Goal: Task Accomplishment & Management: Manage account settings

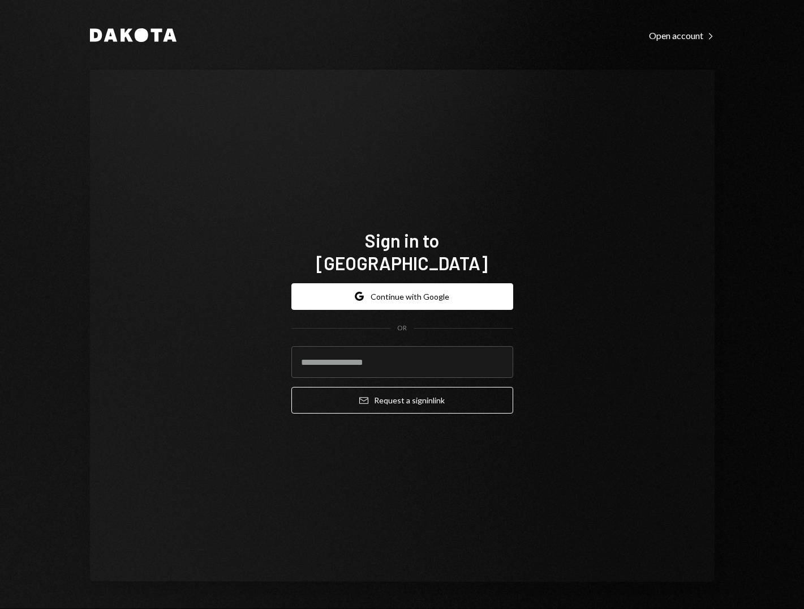
click at [232, 231] on div "Sign in to Dakota Google Continue with Google OR Email Request a sign in link" at bounding box center [402, 326] width 625 height 512
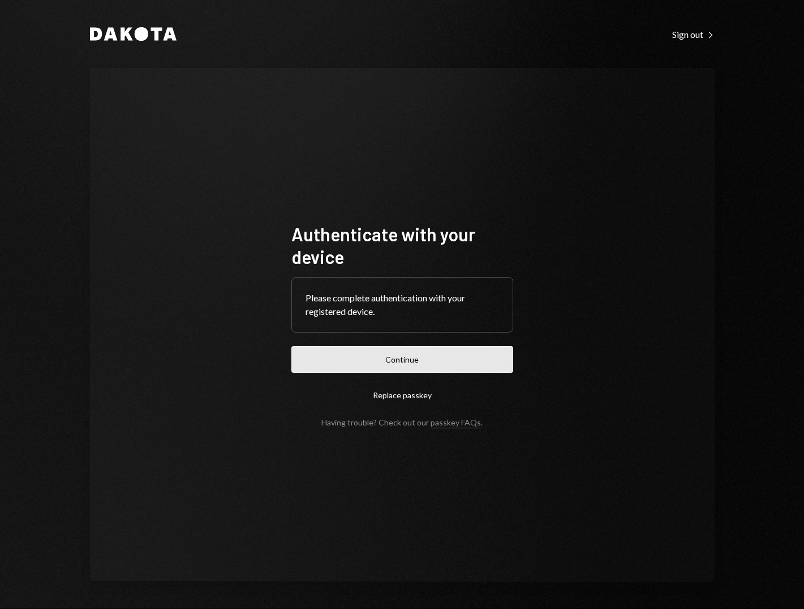
click at [333, 353] on button "Continue" at bounding box center [403, 359] width 222 height 27
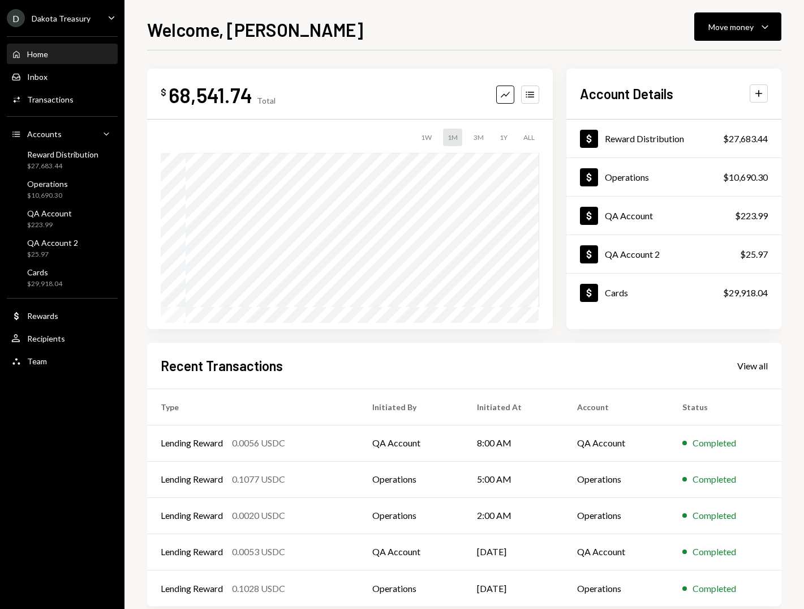
scroll to position [20, 0]
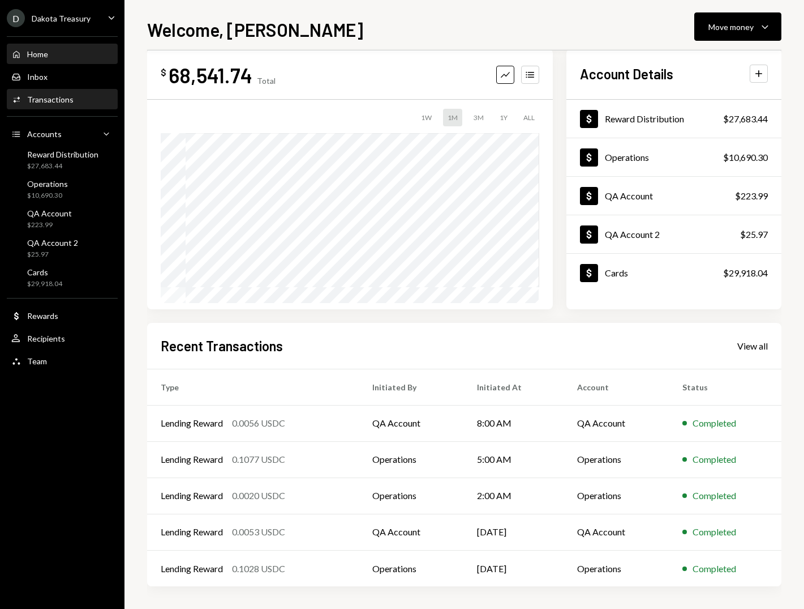
click at [80, 96] on div "Activities Transactions" at bounding box center [62, 100] width 102 height 10
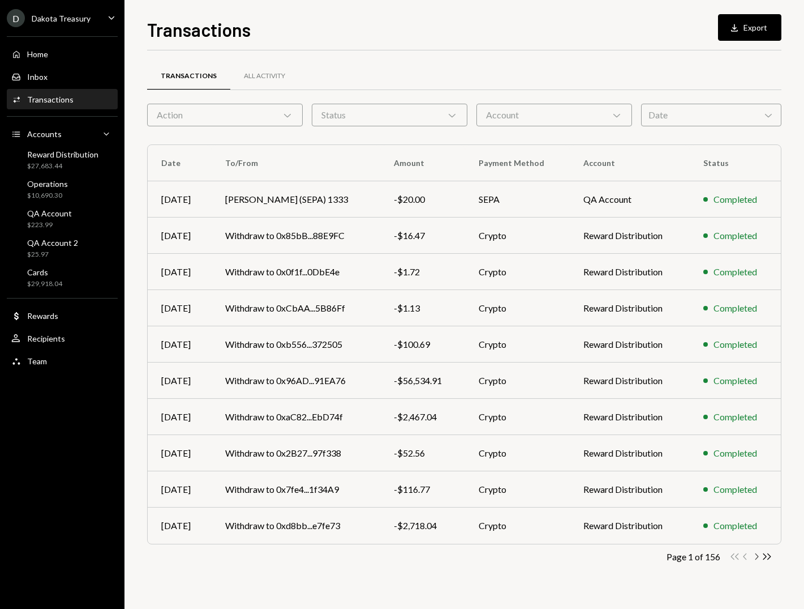
click at [759, 558] on icon "Chevron Right" at bounding box center [756, 556] width 11 height 11
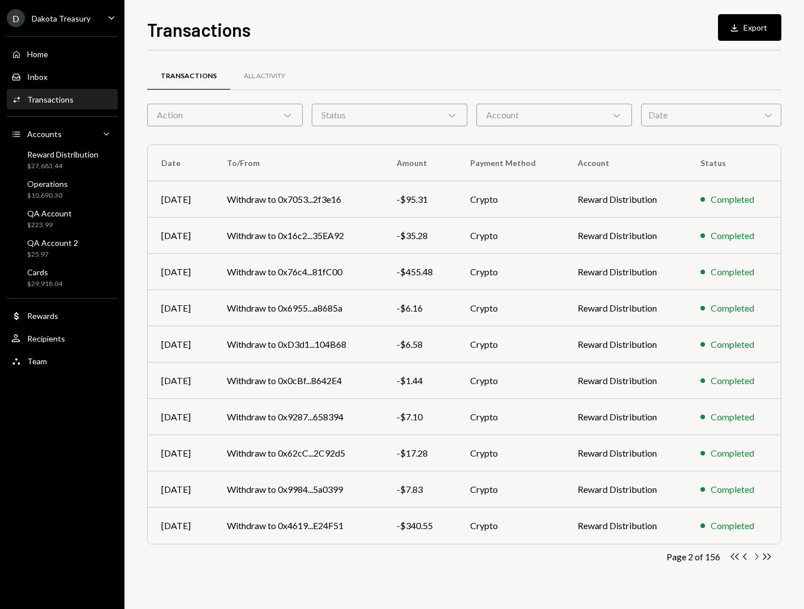
click at [758, 557] on icon "Chevron Right" at bounding box center [756, 556] width 11 height 11
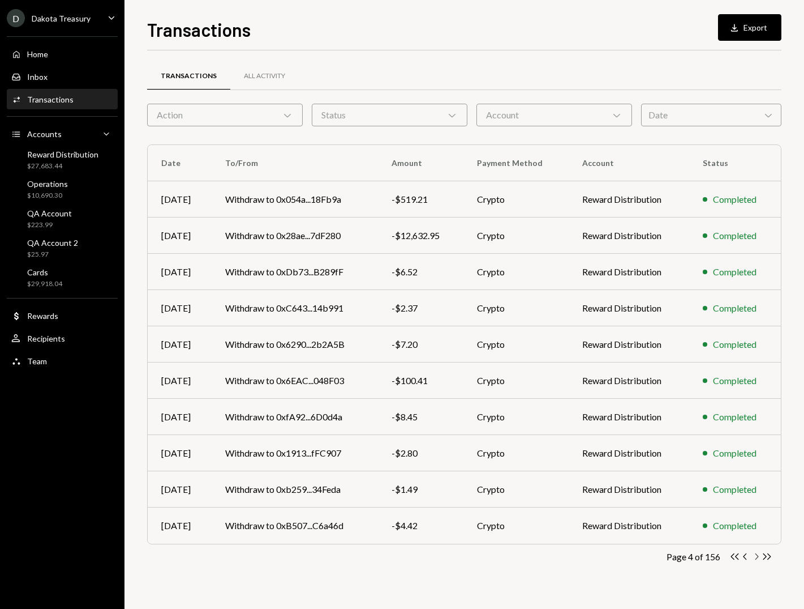
click at [753, 554] on icon "Chevron Right" at bounding box center [756, 556] width 11 height 11
click at [580, 114] on div "Account Chevron Down" at bounding box center [555, 115] width 156 height 23
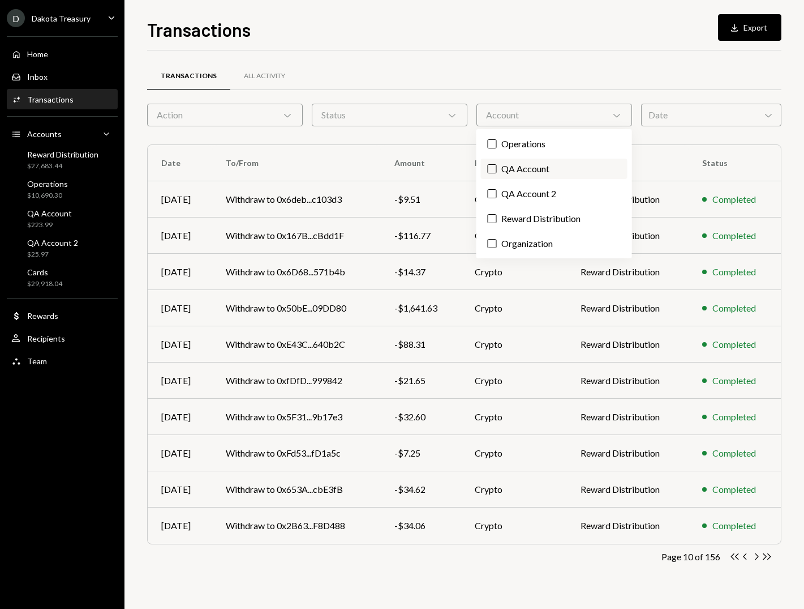
click at [534, 177] on label "QA Account" at bounding box center [554, 168] width 147 height 20
click at [497, 173] on button "QA Account" at bounding box center [492, 168] width 9 height 9
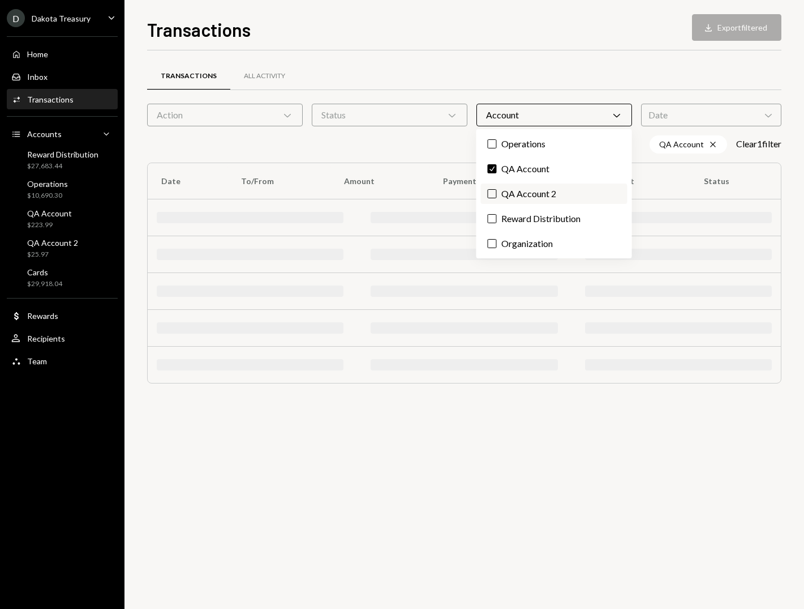
click at [532, 190] on label "QA Account 2" at bounding box center [554, 193] width 147 height 20
click at [497, 190] on button "QA Account 2" at bounding box center [492, 193] width 9 height 9
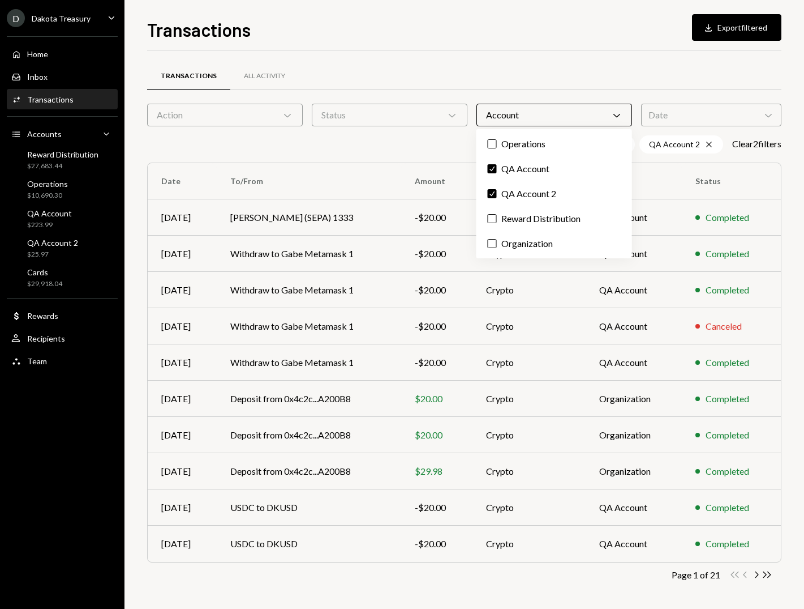
click at [400, 148] on div "QA Account Cross QA Account 2 Cross Clear 2 filter s" at bounding box center [464, 144] width 635 height 18
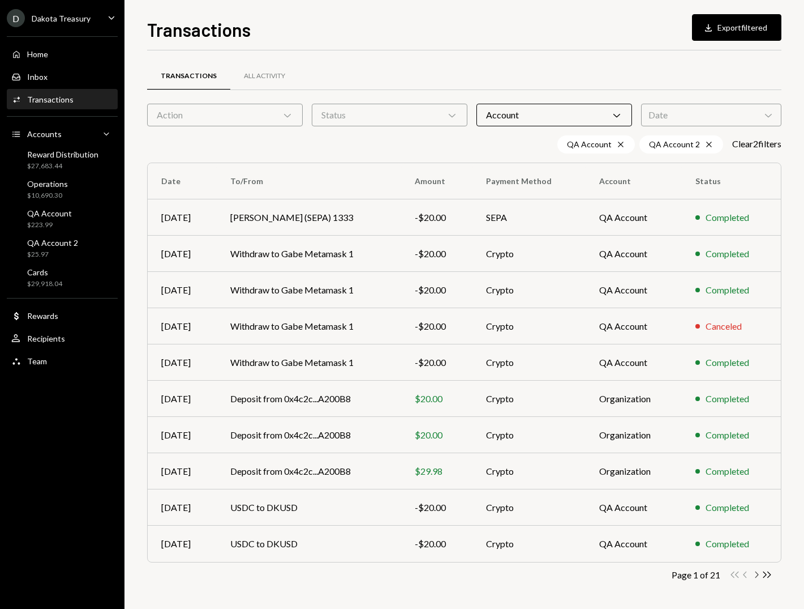
click at [757, 576] on icon "Chevron Right" at bounding box center [756, 574] width 11 height 11
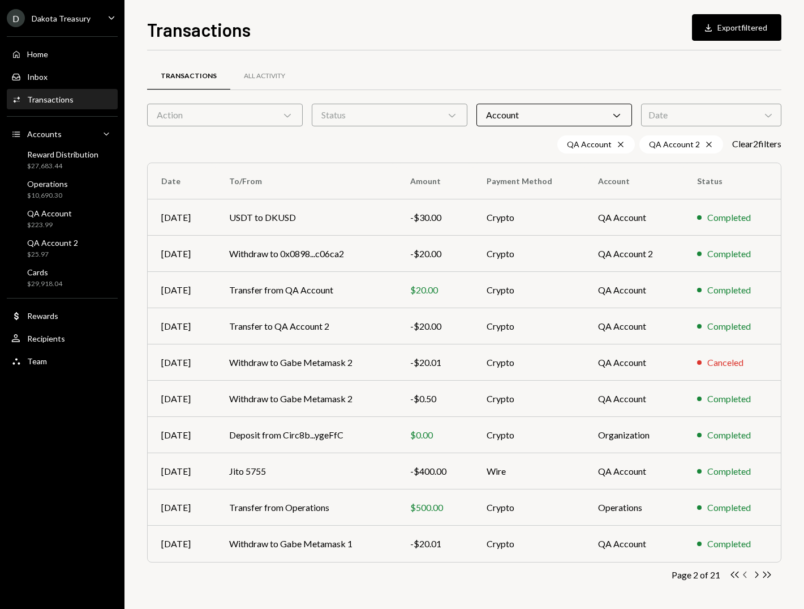
click at [747, 576] on icon "Chevron Left" at bounding box center [745, 574] width 11 height 11
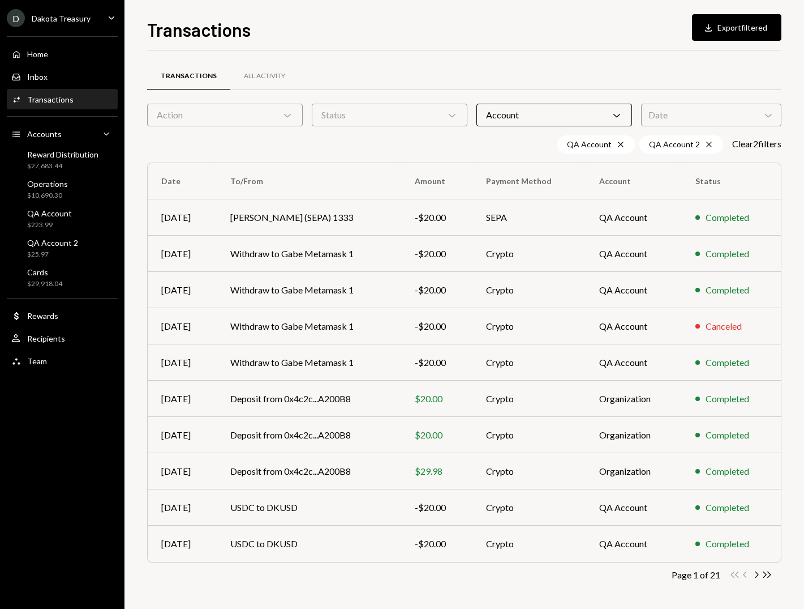
click at [350, 157] on div "Transactions All Activity Action Chevron Down Status Chevron Down Account Chevr…" at bounding box center [464, 338] width 635 height 541
click at [362, 207] on td "Gabe Wise (SEPA) 1333" at bounding box center [309, 217] width 184 height 36
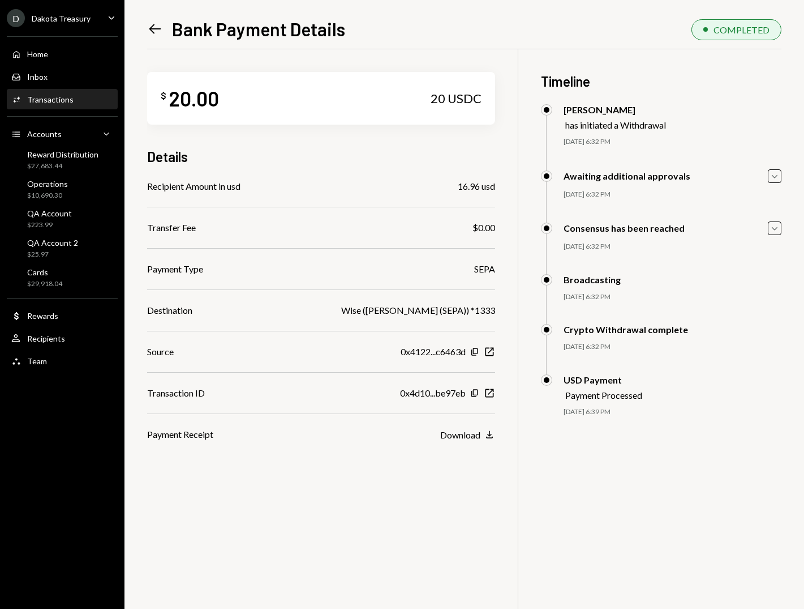
click at [153, 28] on icon "Left Arrow" at bounding box center [155, 29] width 16 height 16
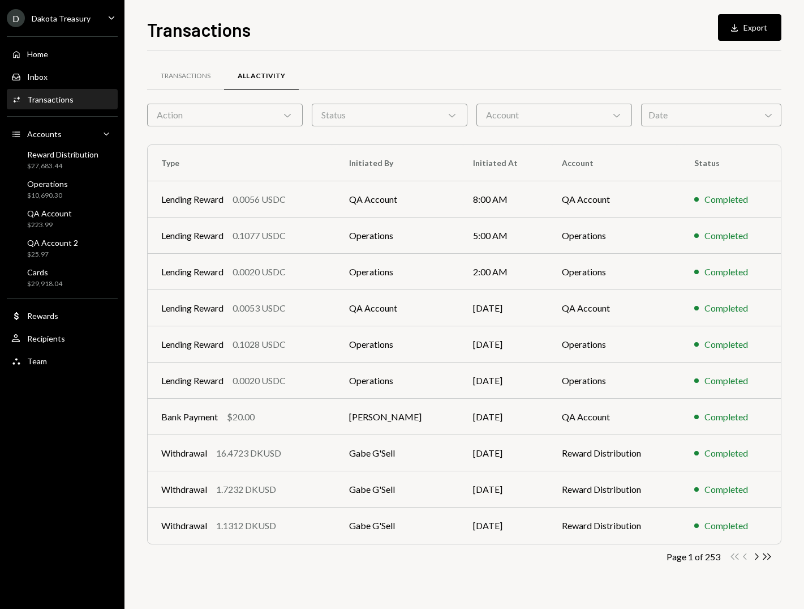
click at [135, 215] on div "Transactions Download Export Transactions All Activity Action Chevron Down Stat…" at bounding box center [465, 304] width 680 height 609
click at [93, 22] on div "D Dakota Treasury Caret Down" at bounding box center [62, 18] width 125 height 18
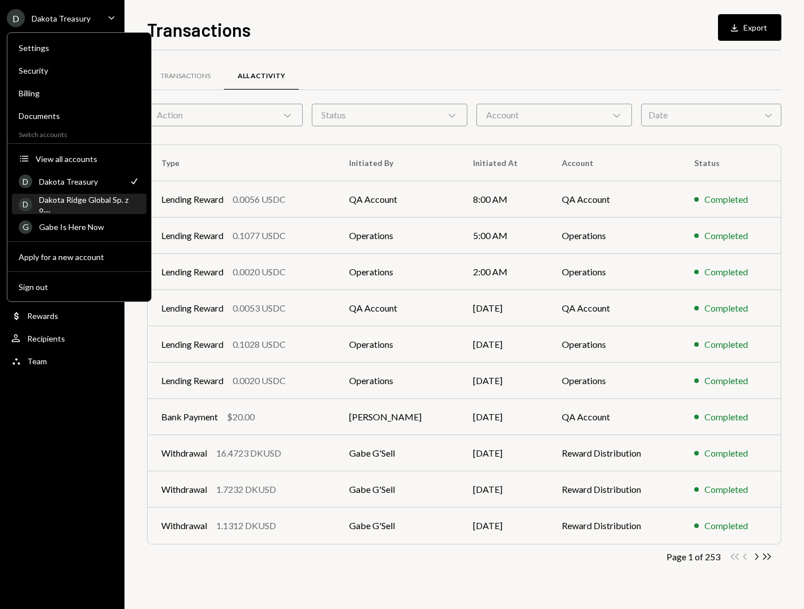
click at [92, 206] on div "Dakota Ridge Global Sp. z o...." at bounding box center [89, 204] width 101 height 19
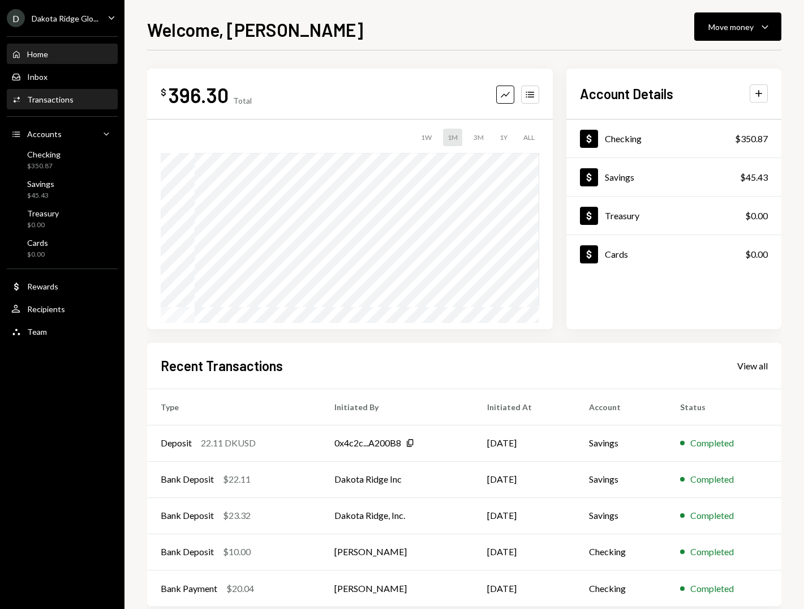
click at [84, 95] on div "Activities Transactions" at bounding box center [62, 100] width 102 height 10
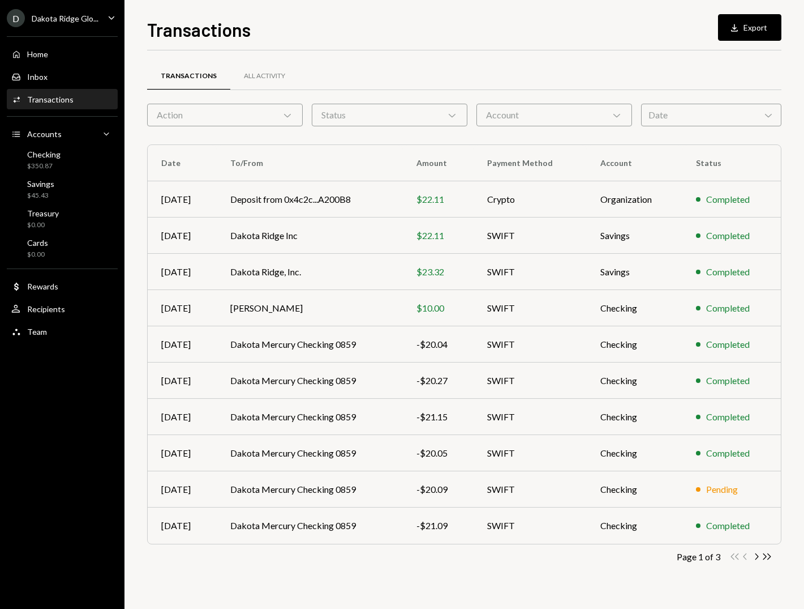
click at [139, 138] on div "Transactions Download Export Transactions All Activity Action Chevron Down Stat…" at bounding box center [465, 304] width 680 height 609
click at [753, 552] on icon "Chevron Right" at bounding box center [756, 556] width 11 height 11
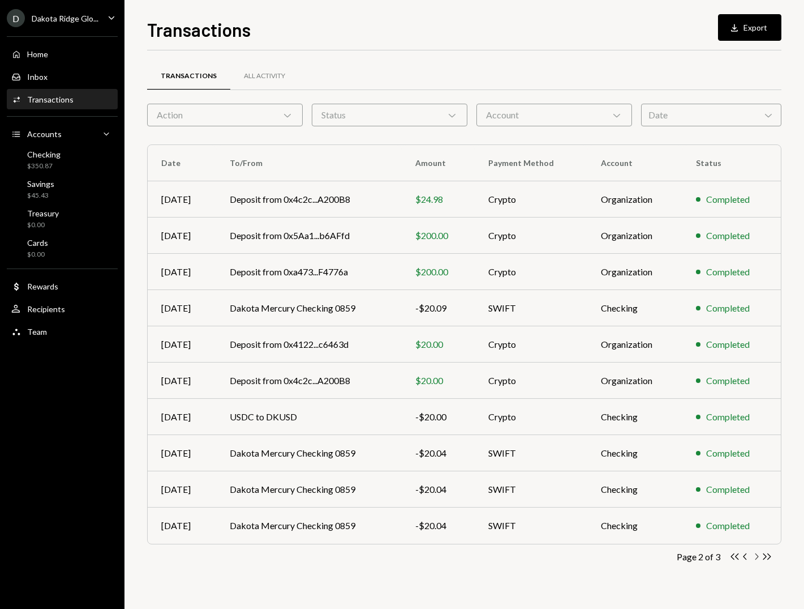
click at [754, 553] on icon "Chevron Right" at bounding box center [756, 556] width 11 height 11
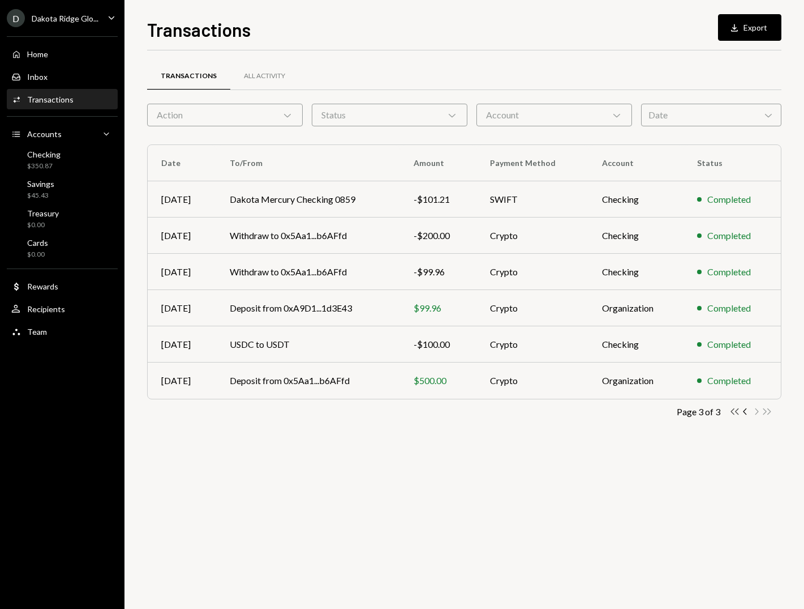
click at [732, 413] on icon "Double Arrow Left" at bounding box center [735, 411] width 11 height 11
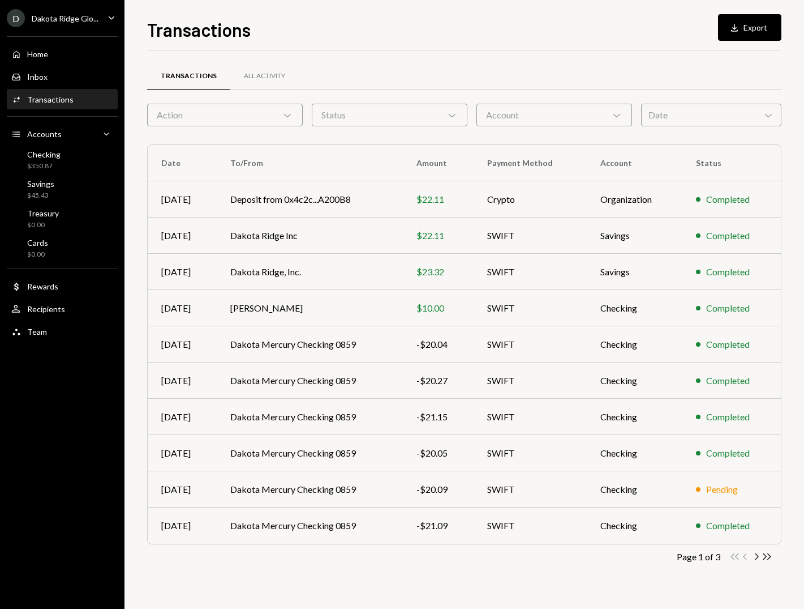
click at [136, 259] on div "Transactions Download Export Transactions All Activity Action Chevron Down Stat…" at bounding box center [465, 304] width 680 height 609
click at [79, 20] on div "Dakota Ridge Glo..." at bounding box center [65, 19] width 67 height 10
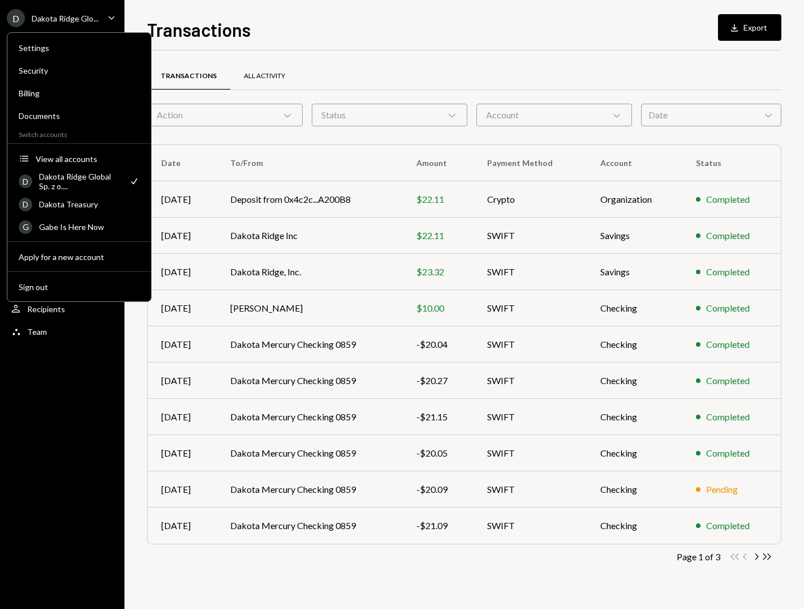
click at [245, 65] on div "All Activity" at bounding box center [264, 76] width 68 height 27
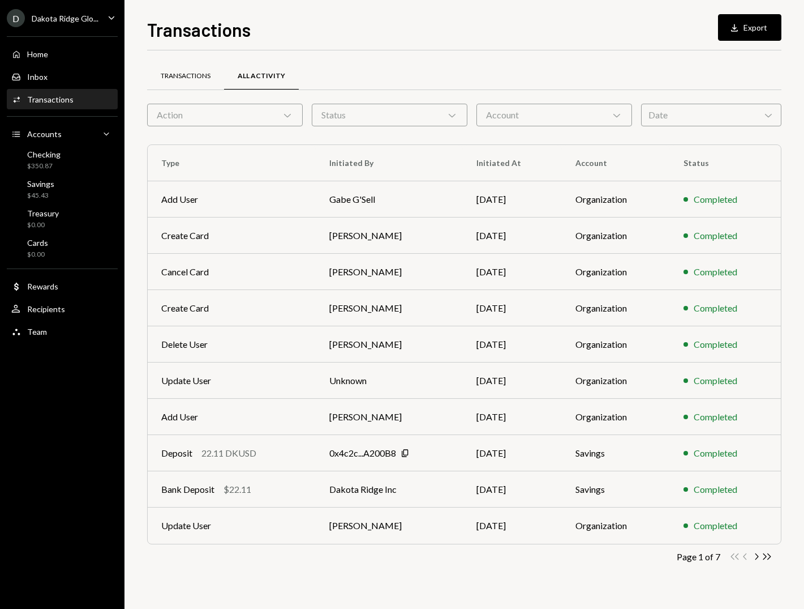
click at [191, 70] on div "Transactions" at bounding box center [185, 76] width 77 height 27
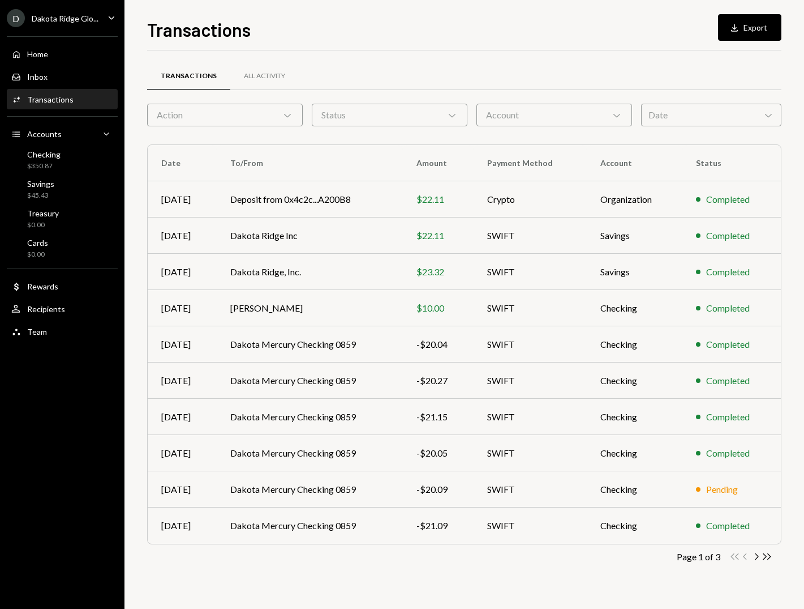
click at [140, 98] on div "Transactions Download Export Transactions All Activity Action Chevron Down Stat…" at bounding box center [465, 304] width 680 height 609
click at [130, 86] on div "Transactions Download Export Transactions All Activity Action Chevron Down Stat…" at bounding box center [465, 304] width 680 height 609
click at [130, 328] on div "Transactions Download Export Transactions All Activity Action Chevron Down Stat…" at bounding box center [465, 304] width 680 height 609
click at [83, 165] on div "Checking $350.87" at bounding box center [62, 160] width 102 height 22
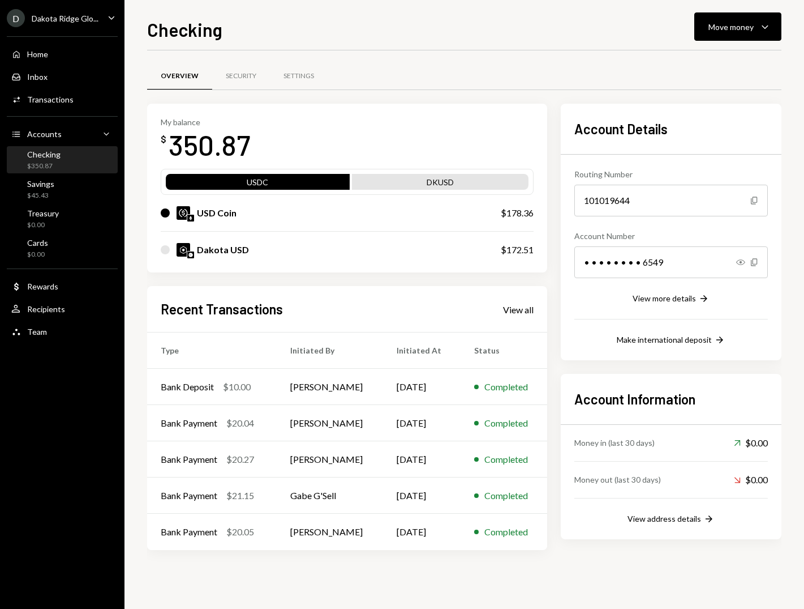
click at [90, 22] on div "Dakota Ridge Glo..." at bounding box center [65, 19] width 67 height 10
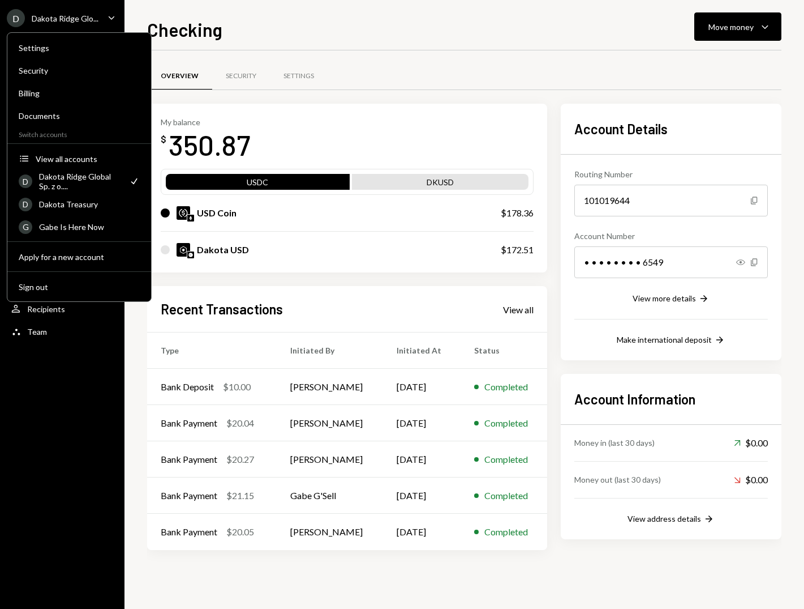
click at [326, 110] on div "My balance $ 350.87 USDC DKUSD USD Coin $178.36 Dakota USD $172.51" at bounding box center [347, 188] width 400 height 169
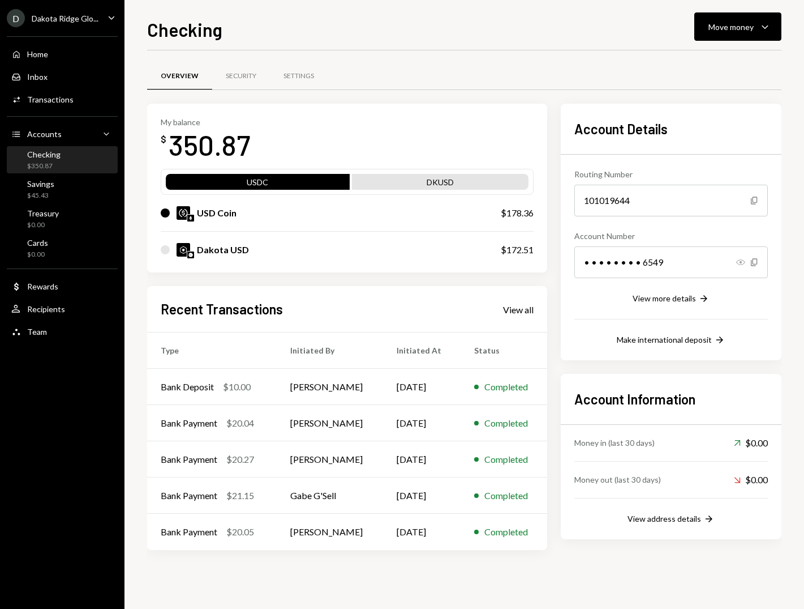
click at [740, 263] on icon "button" at bounding box center [740, 262] width 9 height 6
click at [756, 263] on icon "Copy" at bounding box center [754, 262] width 9 height 9
click at [782, 251] on div "Checking Move money Caret Down Overview Security Settings My balance $ 350.87 U…" at bounding box center [465, 304] width 680 height 609
click at [674, 520] on div "View address details" at bounding box center [665, 518] width 74 height 10
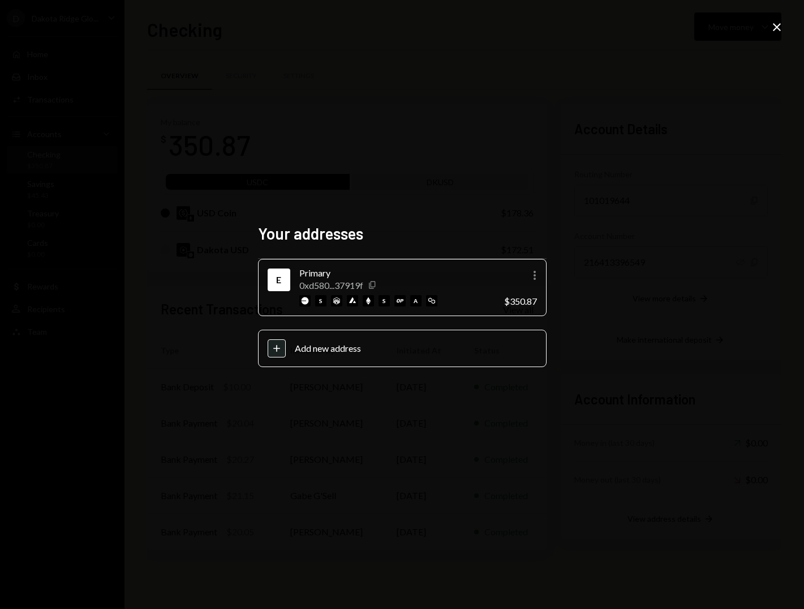
click at [374, 285] on icon "Copy" at bounding box center [372, 284] width 9 height 9
click at [377, 286] on icon "Copy" at bounding box center [372, 284] width 9 height 9
